Goal: Find specific page/section: Find specific page/section

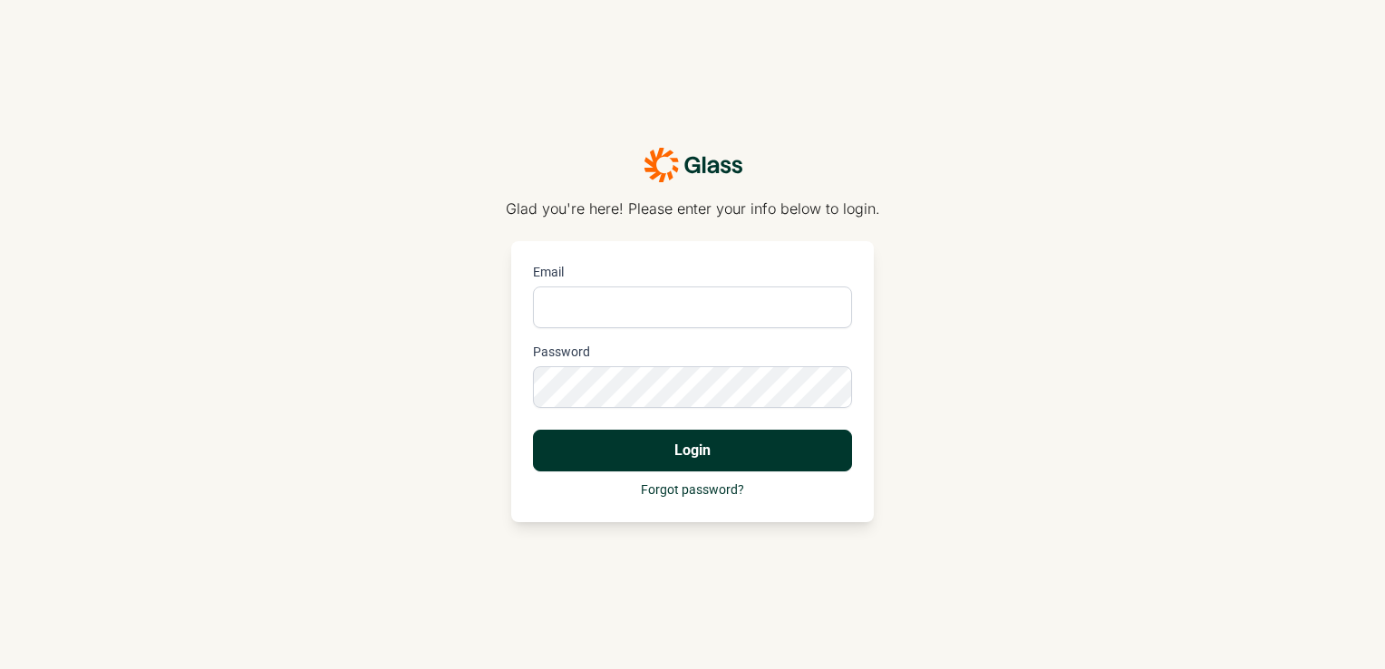
type input "[PERSON_NAME][EMAIL_ADDRESS][DOMAIN_NAME]"
click at [656, 442] on button "Login" at bounding box center [692, 451] width 319 height 42
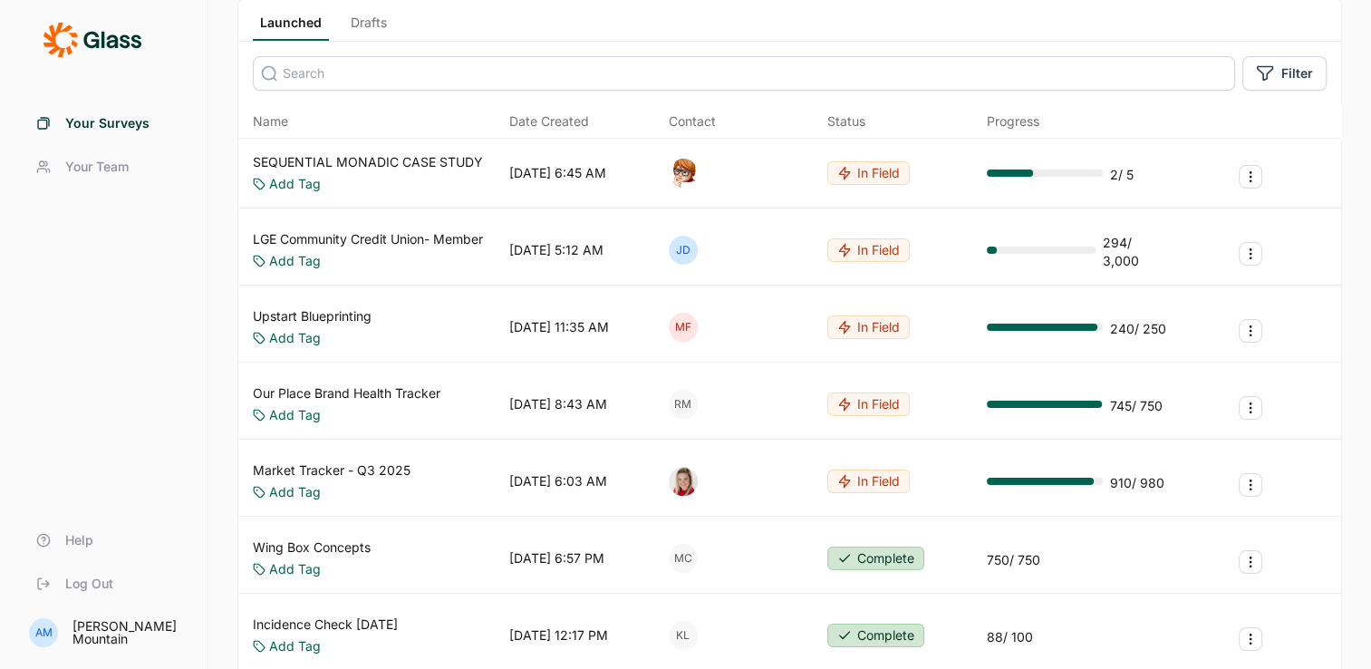
scroll to position [120, 0]
click at [363, 18] on link "Drafts" at bounding box center [369, 25] width 51 height 27
